Goal: Task Accomplishment & Management: Complete application form

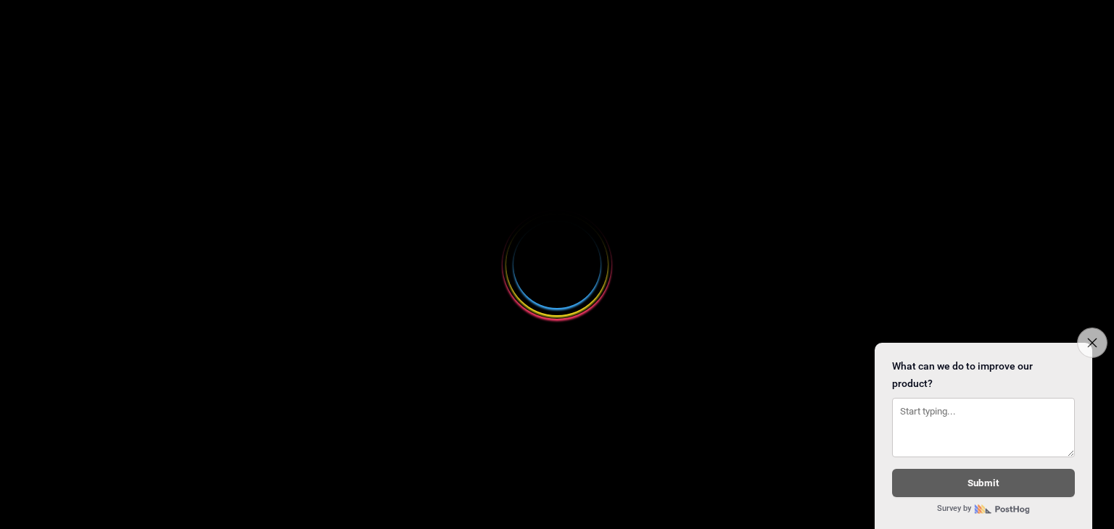
click at [1079, 329] on button "Close survey" at bounding box center [1092, 343] width 30 height 30
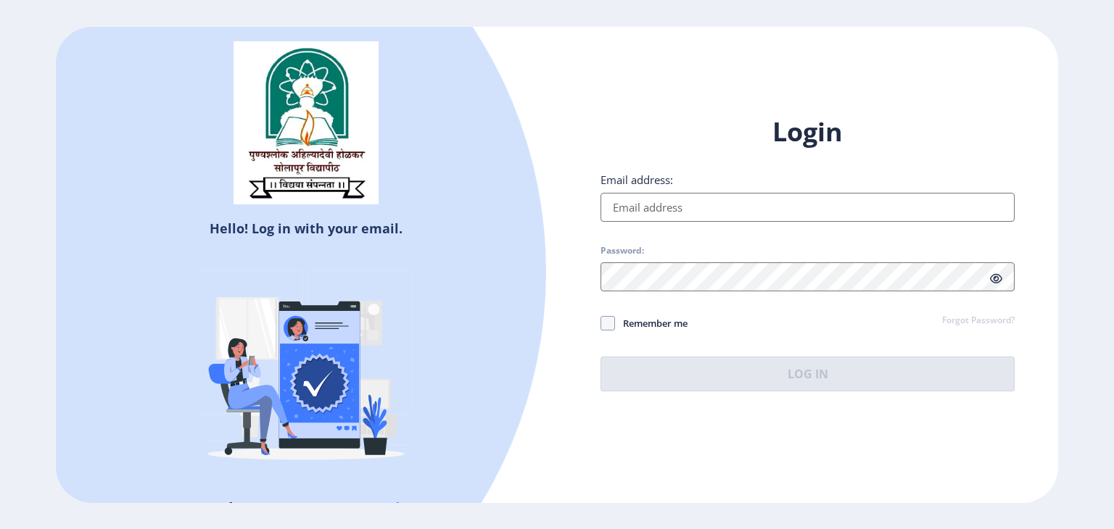
click at [650, 205] on input "Email address:" at bounding box center [808, 207] width 414 height 29
click at [543, 310] on div at bounding box center [100, 272] width 891 height 891
click at [670, 205] on input "Email address:" at bounding box center [808, 207] width 414 height 29
click at [585, 376] on div "Login Email address: Password: Remember me Forgot Password? Log In Don't have a…" at bounding box center [807, 265] width 501 height 344
click at [949, 320] on link "Forgot Password?" at bounding box center [978, 321] width 73 height 13
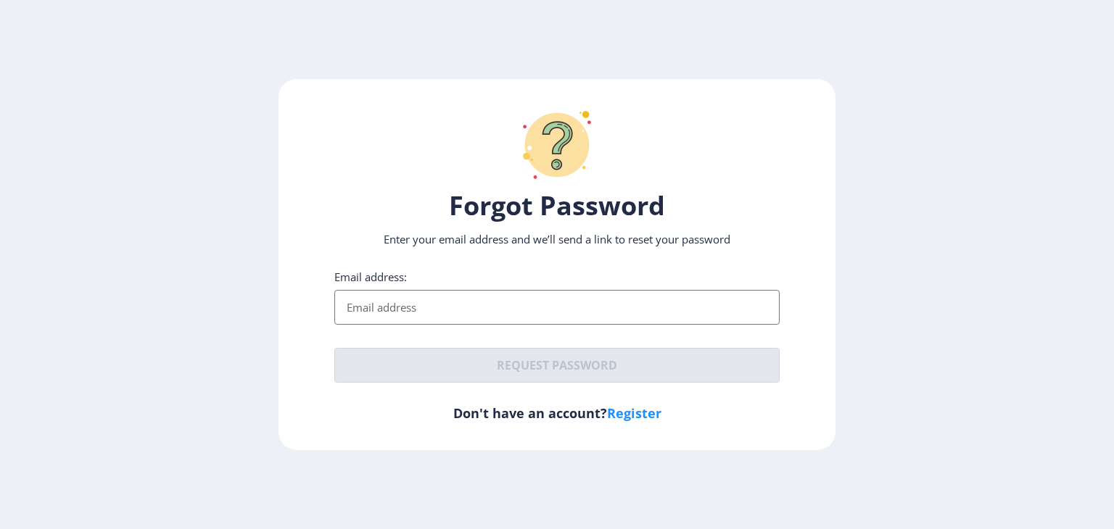
click at [461, 301] on input "Email address:" at bounding box center [556, 307] width 445 height 35
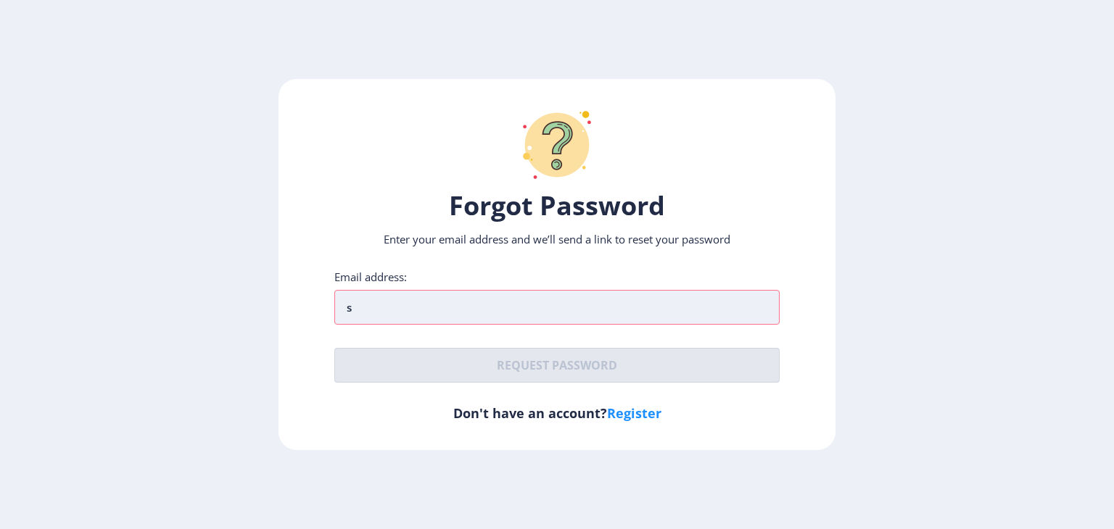
type input "[EMAIL_ADDRESS][DOMAIN_NAME]"
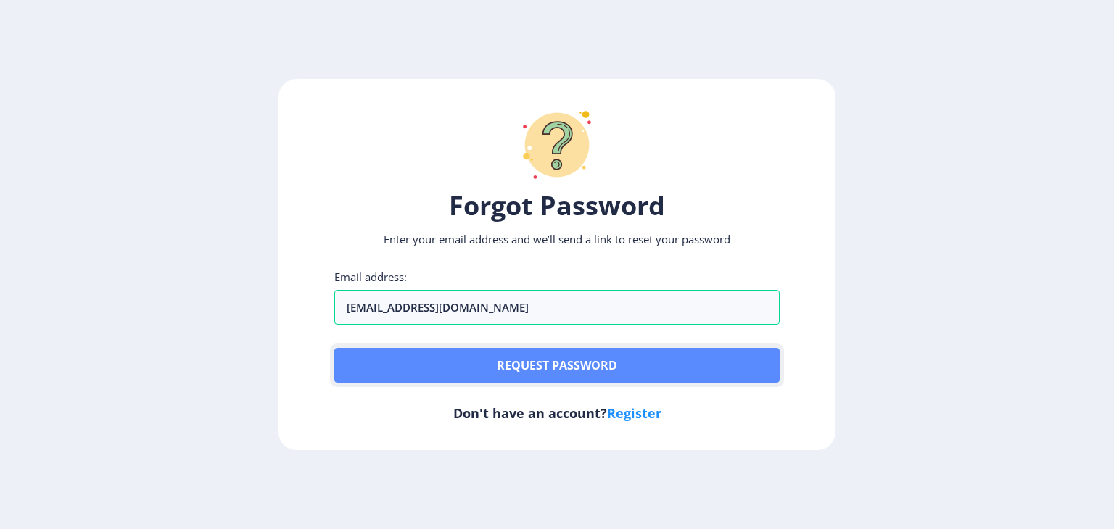
click at [488, 365] on button "Request password" at bounding box center [556, 365] width 445 height 35
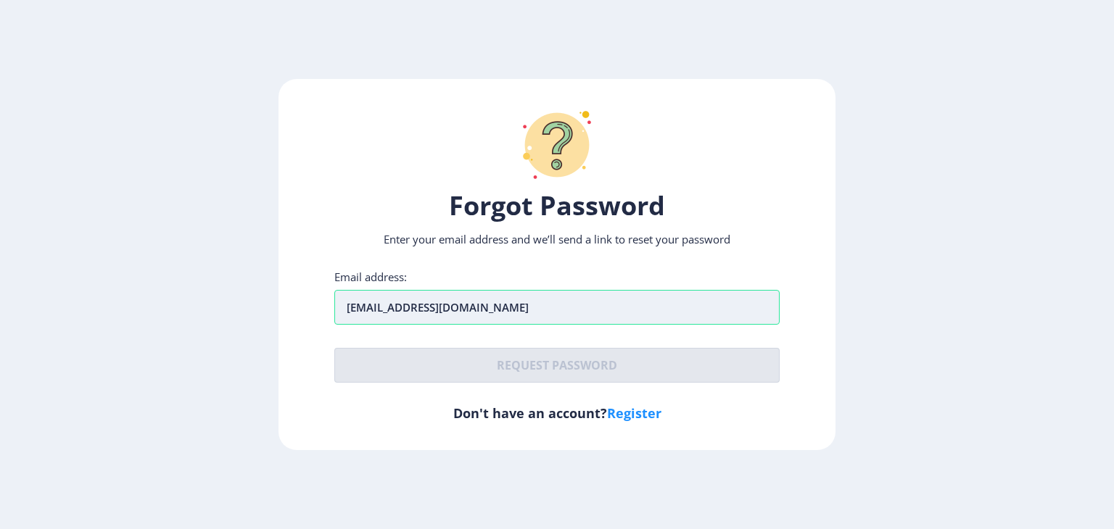
click at [499, 313] on input "[EMAIL_ADDRESS][DOMAIN_NAME]" at bounding box center [556, 307] width 445 height 35
click at [633, 413] on link "Register" at bounding box center [634, 413] width 54 height 17
select select
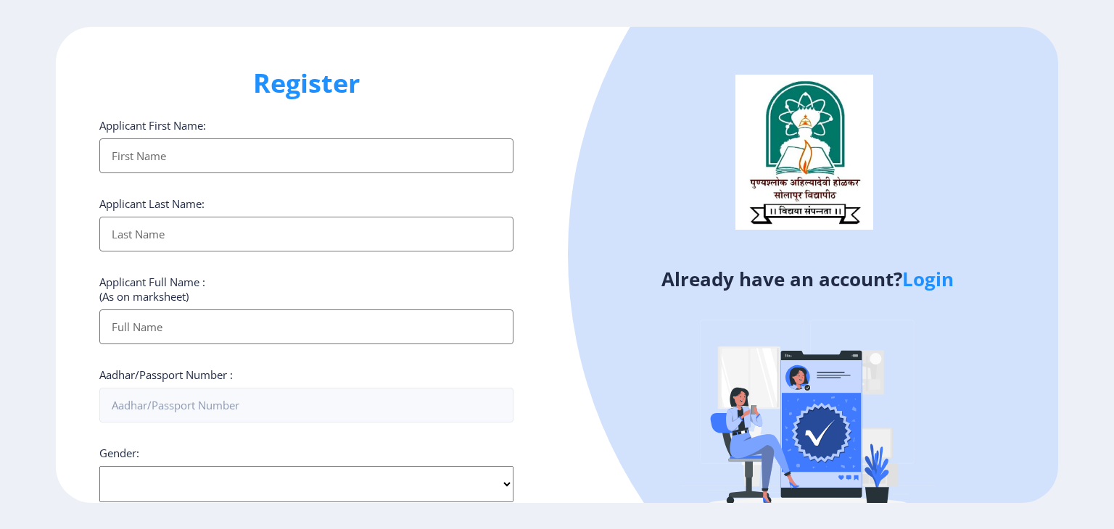
click at [228, 149] on input "Applicant First Name:" at bounding box center [306, 156] width 414 height 35
type input "[PERSON_NAME]"
type input "08888988708"
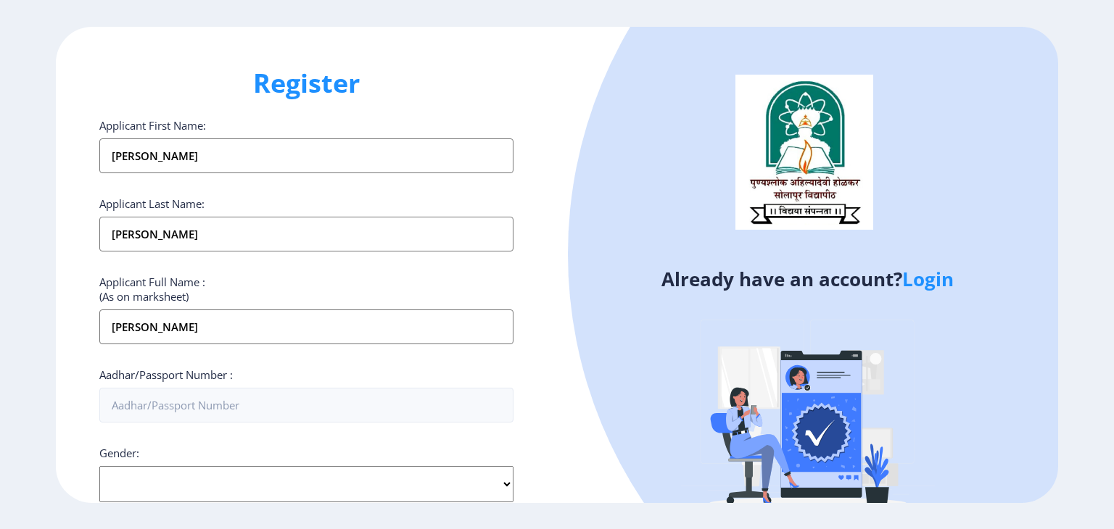
type input "[EMAIL_ADDRESS][DOMAIN_NAME]"
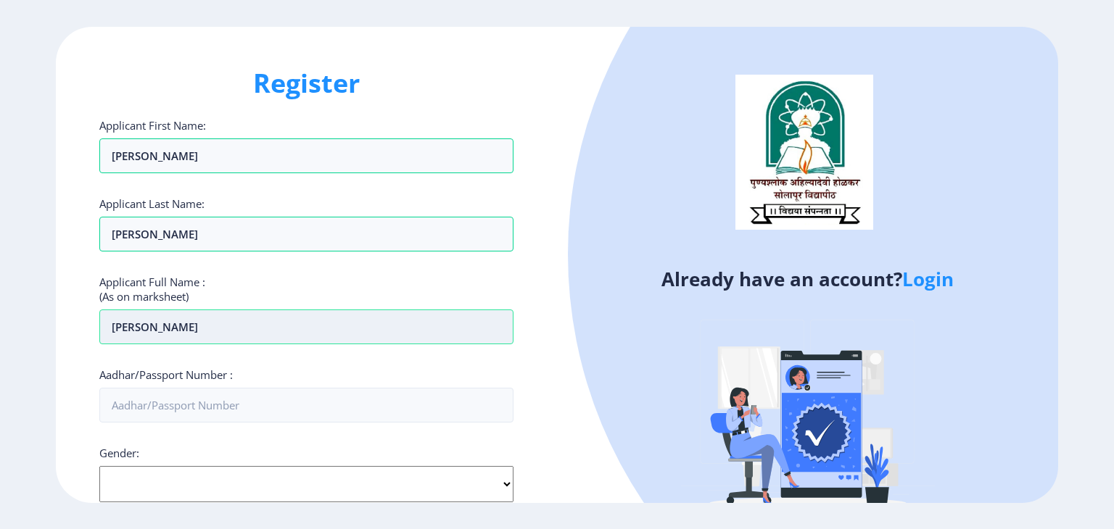
click at [154, 328] on input "[PERSON_NAME]" at bounding box center [306, 327] width 414 height 35
click at [160, 329] on input "[PERSON_NAME]" at bounding box center [306, 327] width 414 height 35
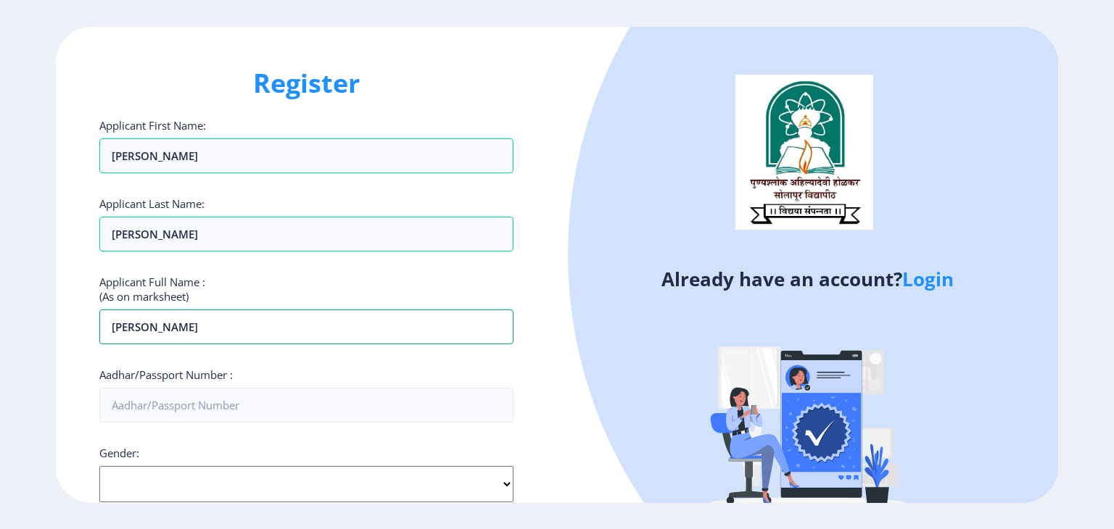
type input "[PERSON_NAME]"
